Goal: Task Accomplishment & Management: Use online tool/utility

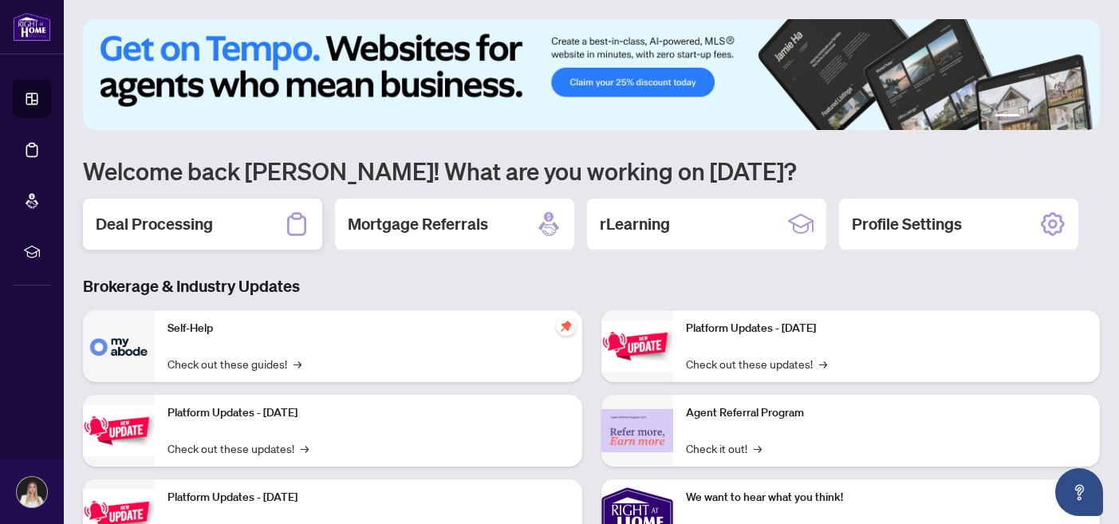
click at [157, 225] on h2 "Deal Processing" at bounding box center [154, 224] width 117 height 22
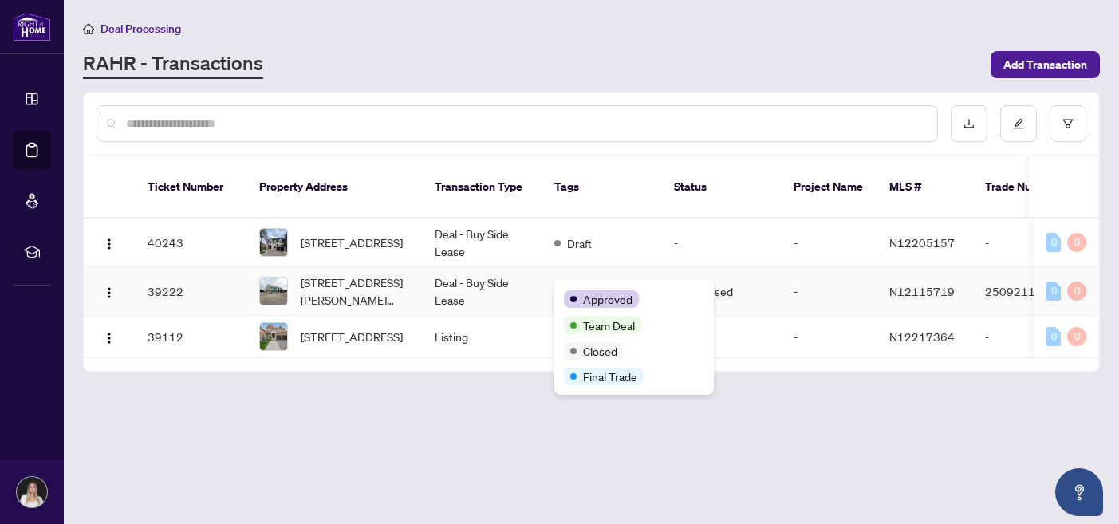
click at [500, 292] on td "Deal - Buy Side Lease" at bounding box center [482, 291] width 120 height 49
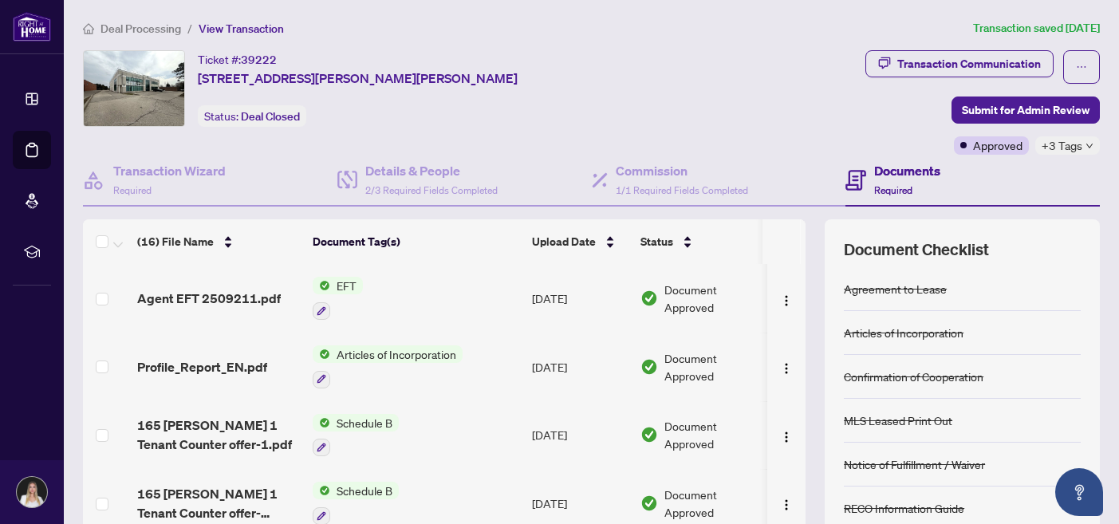
click at [342, 284] on span "EFT" at bounding box center [346, 286] width 33 height 18
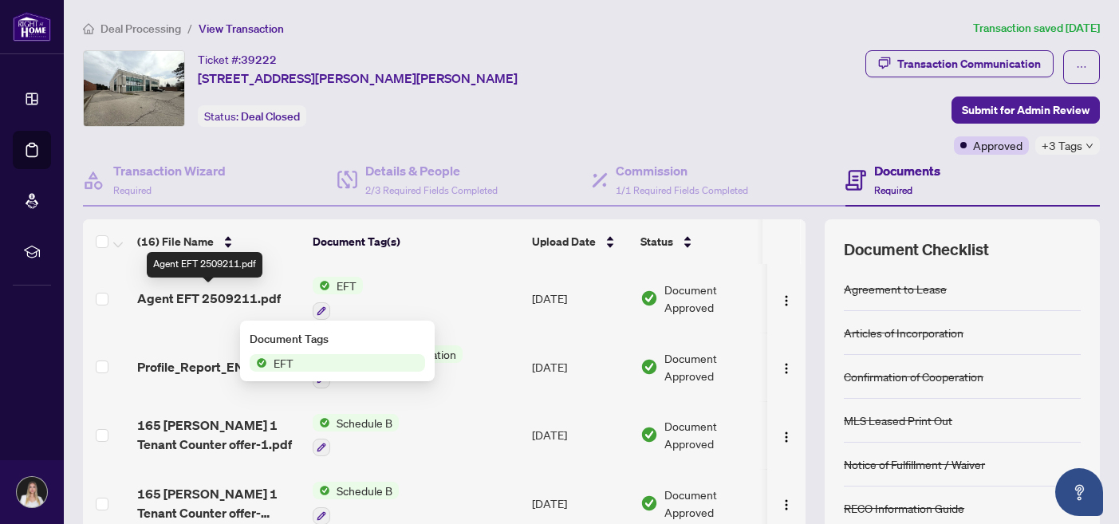
click at [243, 289] on span "Agent EFT 2509211.pdf" at bounding box center [209, 298] width 144 height 19
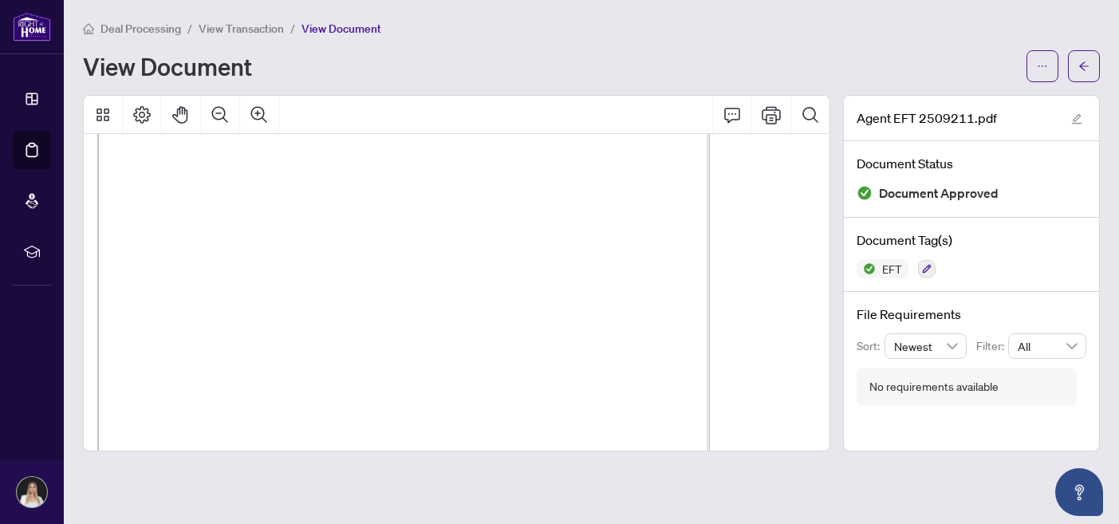
scroll to position [120, 632]
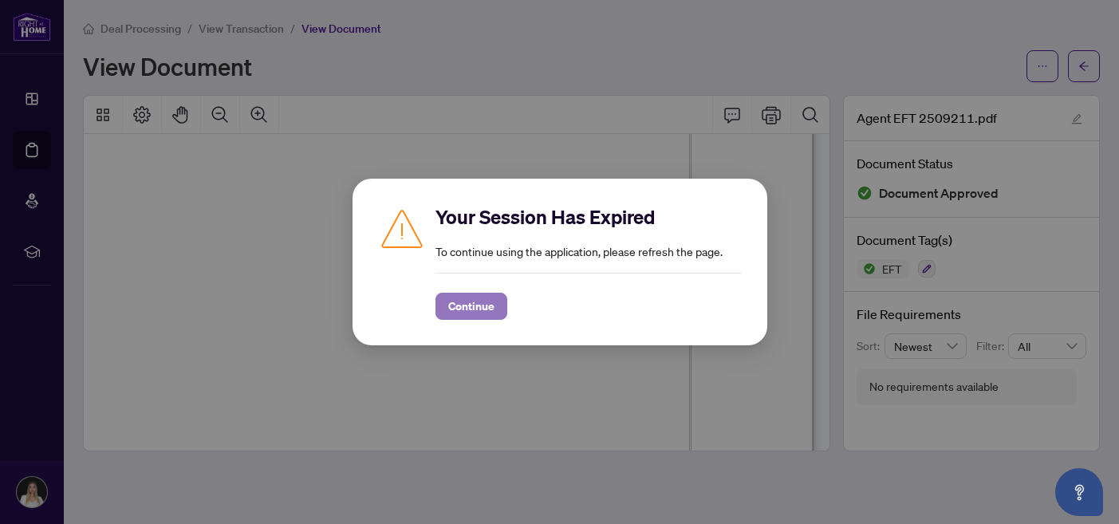
click at [460, 316] on span "Continue" at bounding box center [471, 307] width 46 height 26
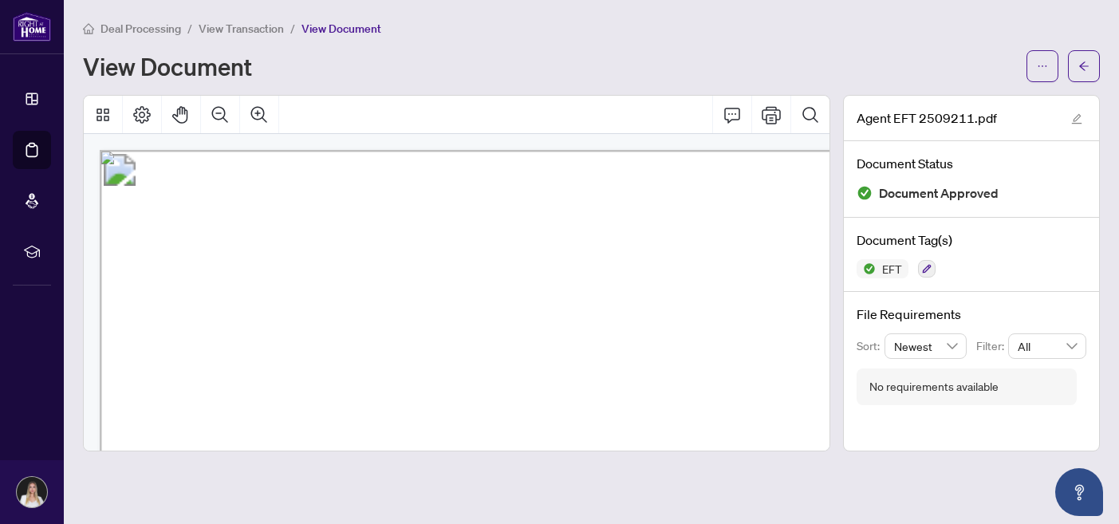
scroll to position [67, 465]
